Goal: Information Seeking & Learning: Learn about a topic

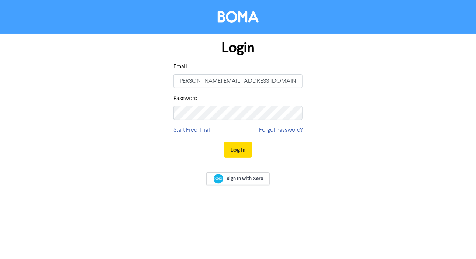
click at [238, 141] on div "Log In" at bounding box center [237, 150] width 129 height 30
click at [239, 150] on button "Log In" at bounding box center [238, 150] width 28 height 16
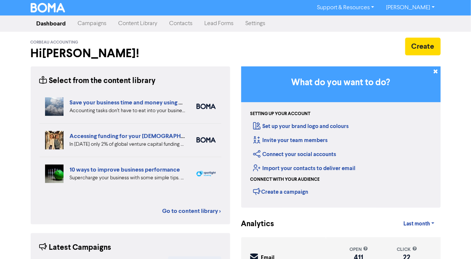
click at [127, 22] on link "Content Library" at bounding box center [138, 23] width 51 height 15
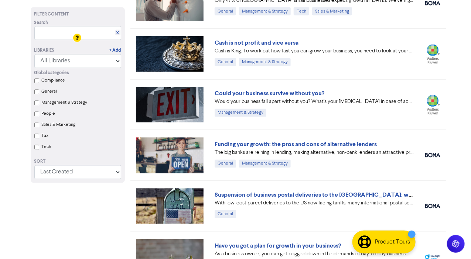
scroll to position [517, 0]
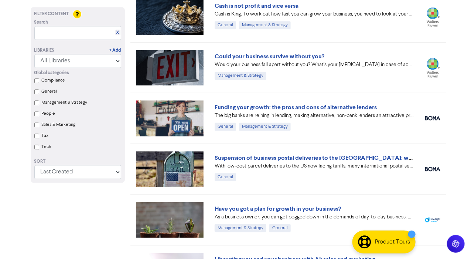
click at [217, 81] on div "Could your business survive without you? Would your business fall apart without…" at bounding box center [288, 67] width 316 height 51
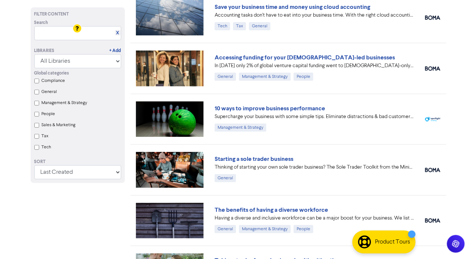
scroll to position [74, 0]
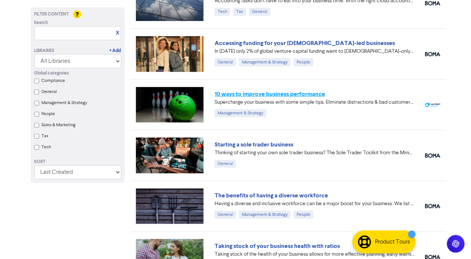
click at [284, 92] on link "10 ways to improve business performance" at bounding box center [269, 93] width 110 height 7
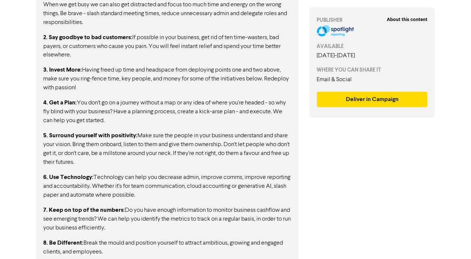
scroll to position [548, 0]
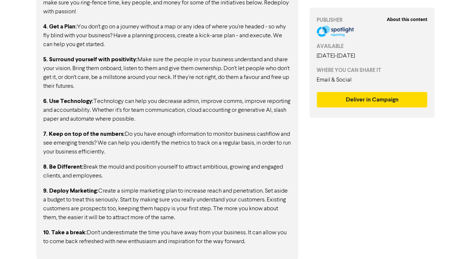
drag, startPoint x: 36, startPoint y: 47, endPoint x: 251, endPoint y: 242, distance: 289.5
click at [250, 243] on p "10. Take a break: Don't underestimate the time you have away from your business…" at bounding box center [167, 237] width 247 height 18
click at [261, 243] on p "10. Take a break: Don't underestimate the time you have away from your business…" at bounding box center [167, 237] width 247 height 18
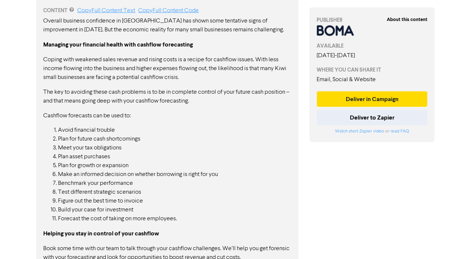
scroll to position [415, 0]
